Goal: Task Accomplishment & Management: Manage account settings

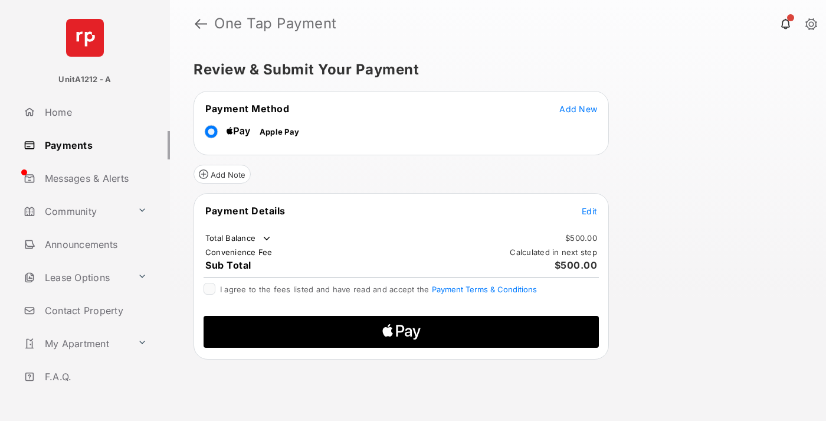
click at [579, 108] on span "Add New" at bounding box center [579, 109] width 38 height 10
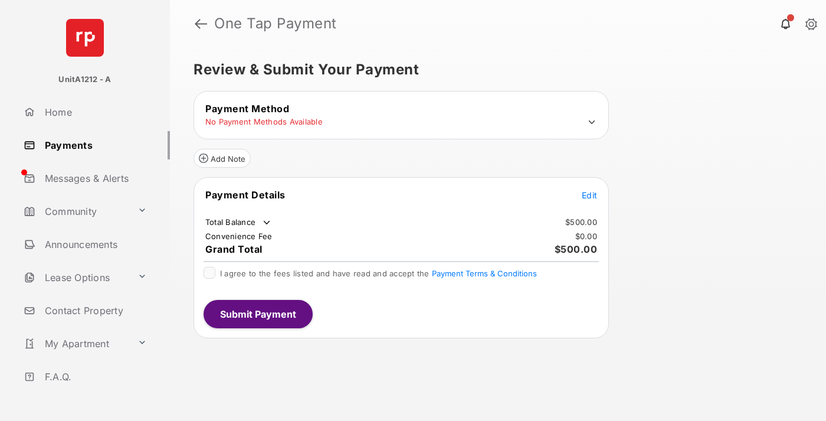
click at [592, 122] on icon at bounding box center [592, 122] width 11 height 11
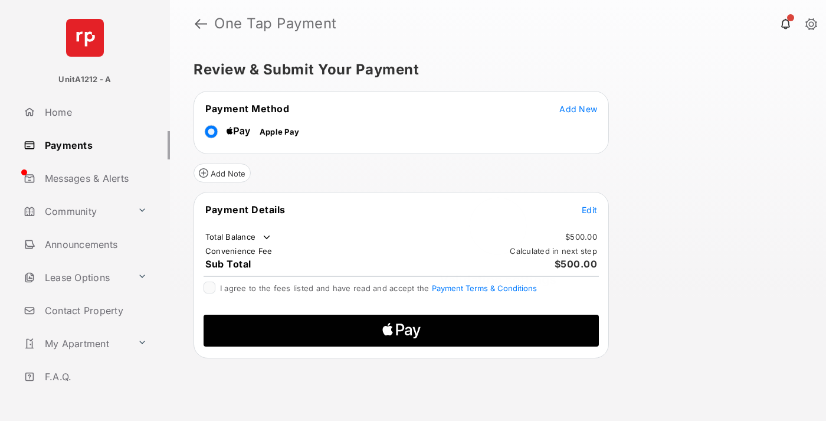
click at [590, 209] on span "Edit" at bounding box center [589, 210] width 15 height 10
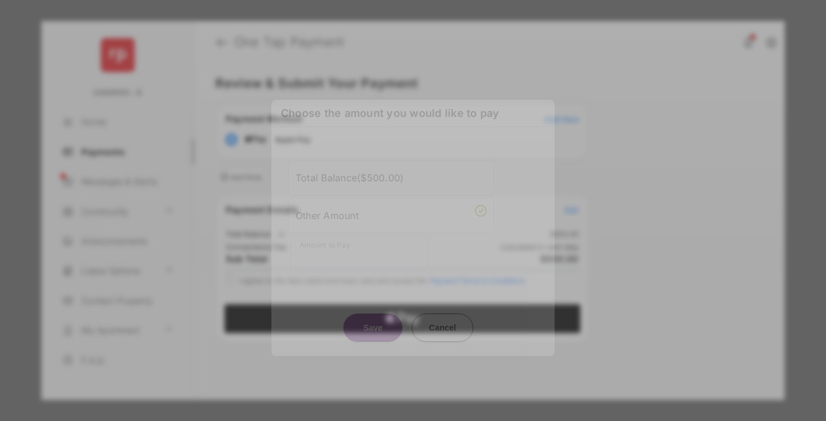
click at [391, 218] on div "Other Amount" at bounding box center [391, 215] width 191 height 20
type input "***"
click at [373, 328] on button "Save" at bounding box center [373, 327] width 59 height 28
